Goal: Check status: Check status

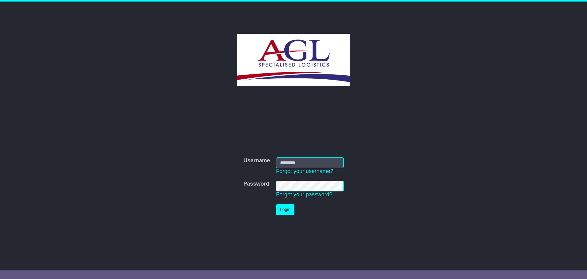
type input "***"
click at [287, 209] on button "Login" at bounding box center [285, 209] width 18 height 11
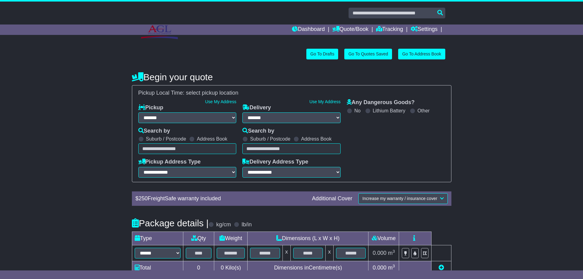
select select "**"
click at [306, 29] on link "Dashboard" at bounding box center [308, 29] width 33 height 10
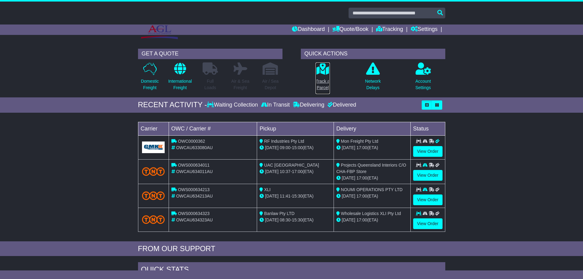
click at [325, 80] on p "Track a Parcel" at bounding box center [322, 84] width 14 height 13
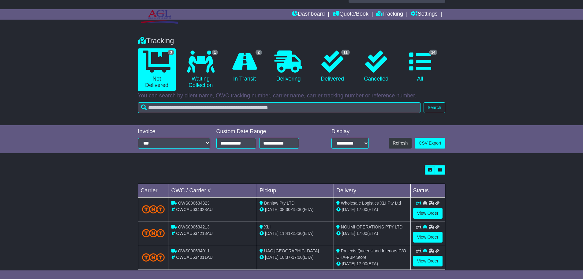
scroll to position [28, 0]
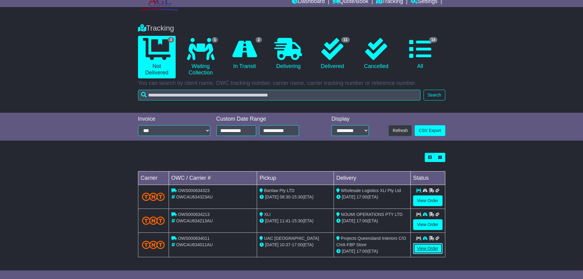
click at [426, 248] on link "View Order" at bounding box center [427, 248] width 29 height 11
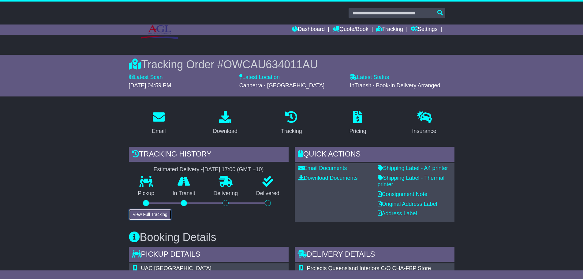
click at [156, 212] on button "View Full Tracking" at bounding box center [150, 214] width 43 height 11
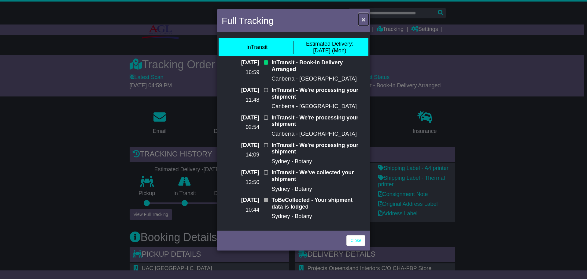
click at [362, 20] on span "×" at bounding box center [364, 19] width 4 height 7
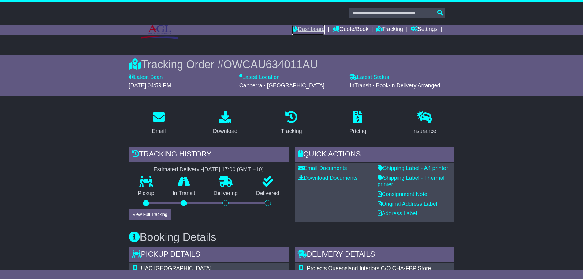
click at [303, 33] on link "Dashboard" at bounding box center [308, 29] width 33 height 10
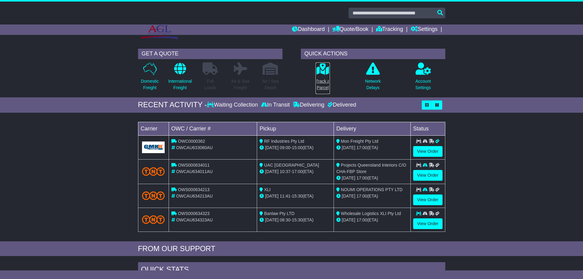
click at [322, 72] on icon at bounding box center [323, 68] width 14 height 12
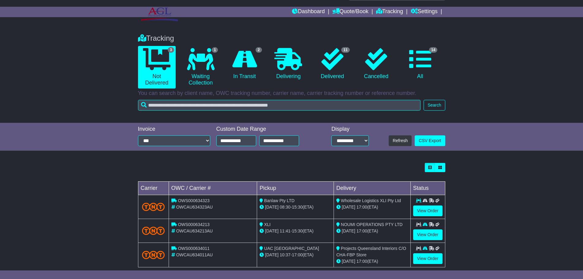
scroll to position [28, 0]
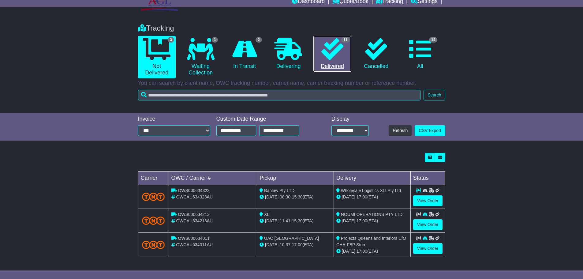
click at [328, 56] on icon at bounding box center [332, 49] width 22 height 22
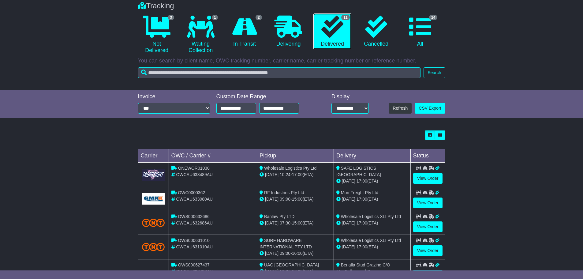
scroll to position [61, 0]
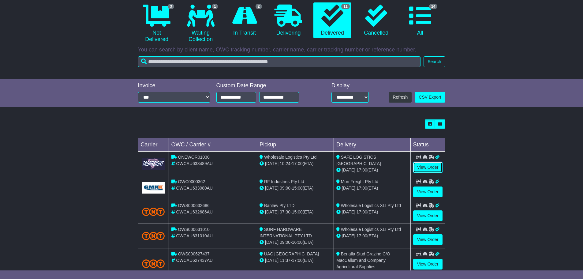
click at [420, 167] on link "View Order" at bounding box center [427, 167] width 29 height 11
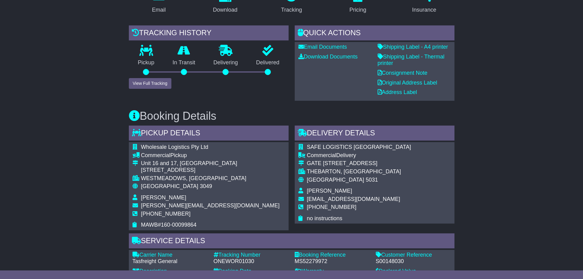
scroll to position [122, 0]
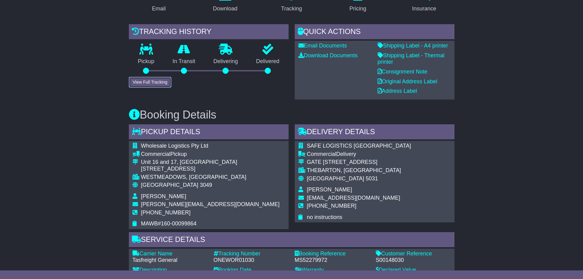
click at [160, 83] on button "View Full Tracking" at bounding box center [150, 82] width 43 height 11
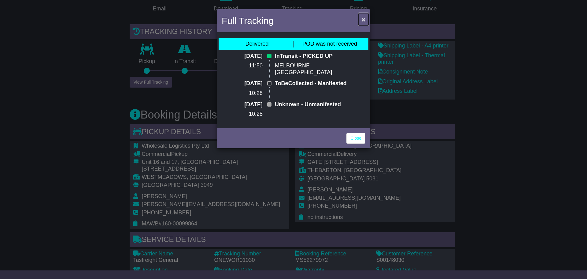
click at [365, 19] on span "×" at bounding box center [364, 19] width 4 height 7
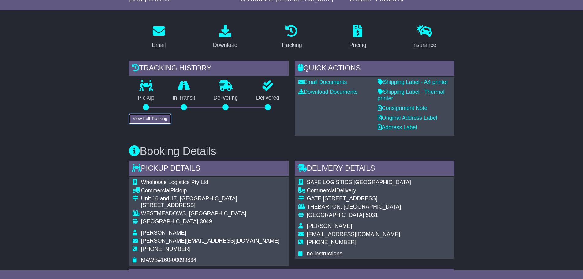
scroll to position [31, 0]
